Goal: Register for event/course

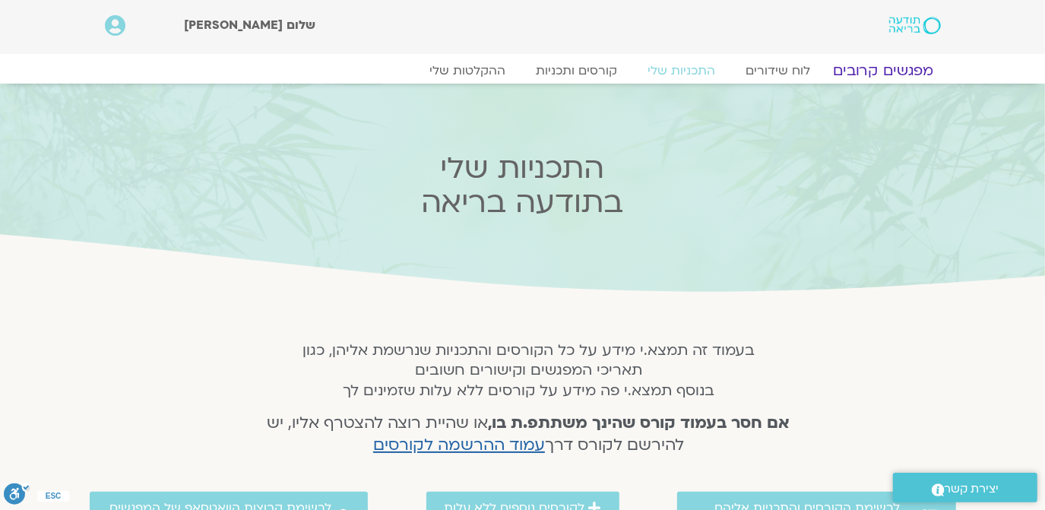
click at [880, 71] on link "מפגשים קרובים" at bounding box center [883, 71] width 138 height 18
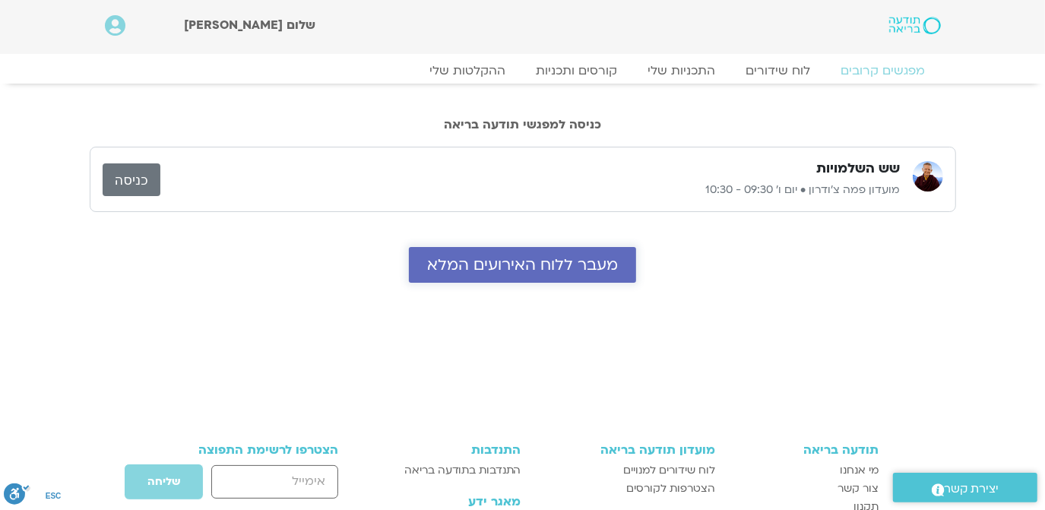
click at [544, 265] on span "מעבר ללוח האירועים המלא" at bounding box center [522, 264] width 191 height 17
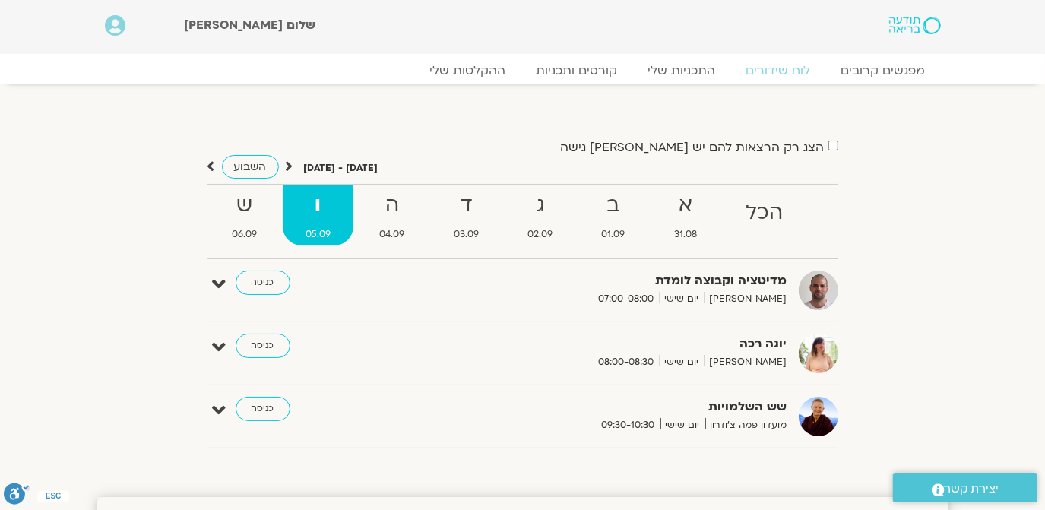
scroll to position [92, 0]
